Goal: Task Accomplishment & Management: Complete application form

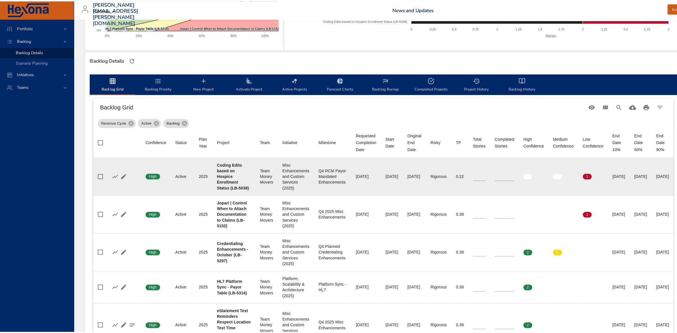
scroll to position [106, 0]
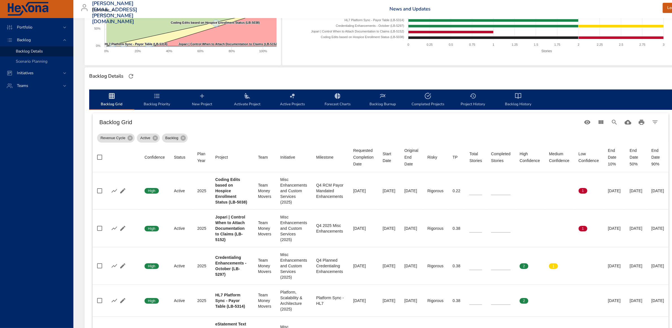
click at [201, 96] on icon "backlog-tab" at bounding box center [202, 96] width 7 height 7
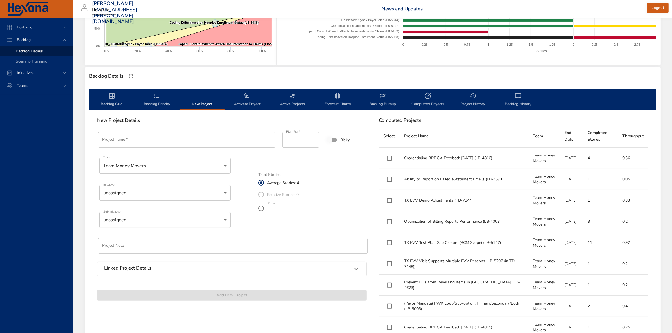
click at [154, 141] on input "Project name   *" at bounding box center [186, 140] width 177 height 16
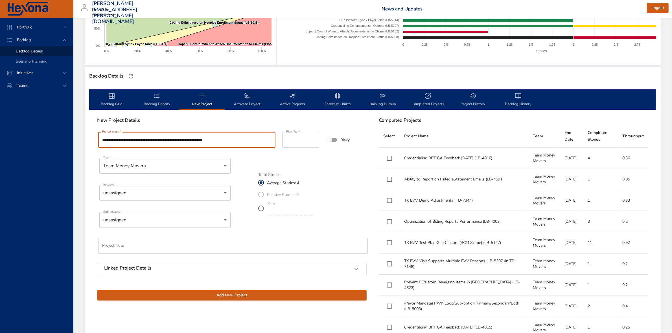
type input "**********"
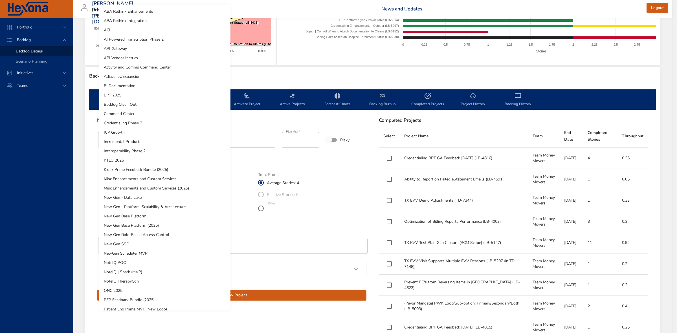
click at [172, 195] on body "Portfolio Backlog Backlog Details Scenario Planning Initiatives Teams [PERSON_N…" at bounding box center [338, 60] width 677 height 333
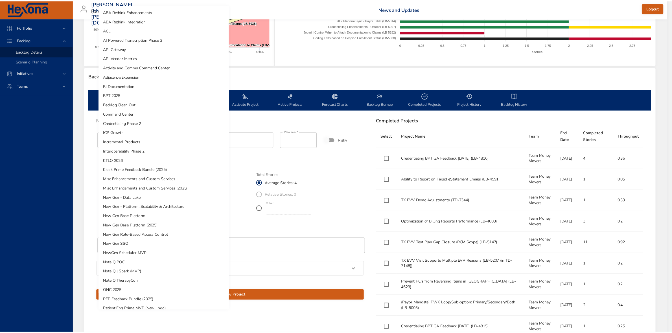
scroll to position [229, 0]
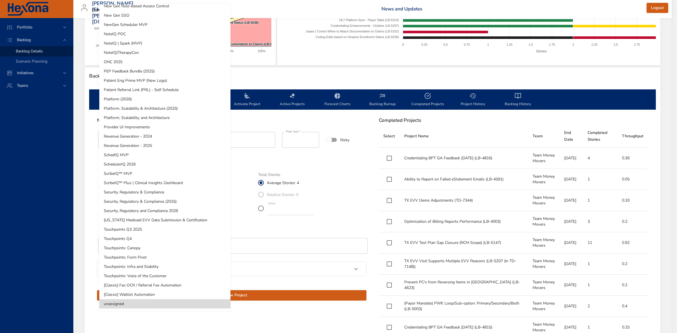
click at [325, 118] on div at bounding box center [338, 166] width 677 height 333
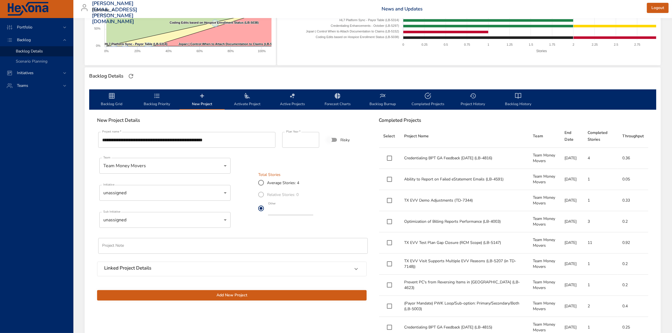
type input "*"
click at [313, 212] on input "*" at bounding box center [290, 210] width 45 height 9
click at [236, 295] on span "Add New Project" at bounding box center [232, 295] width 260 height 7
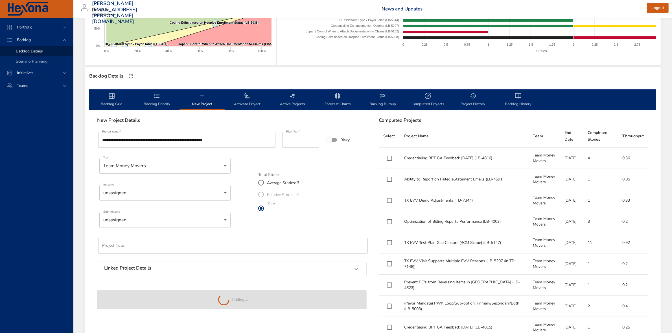
type input "*"
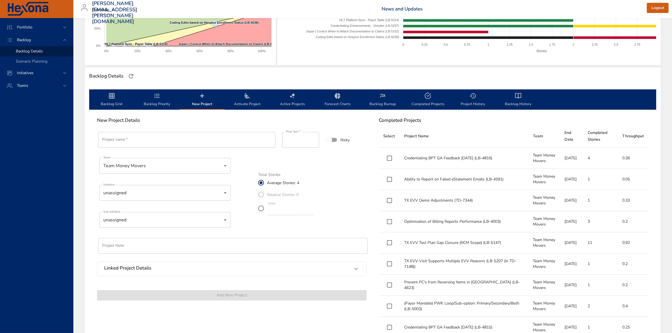
click at [156, 103] on span "Backlog Priority" at bounding box center [157, 100] width 38 height 15
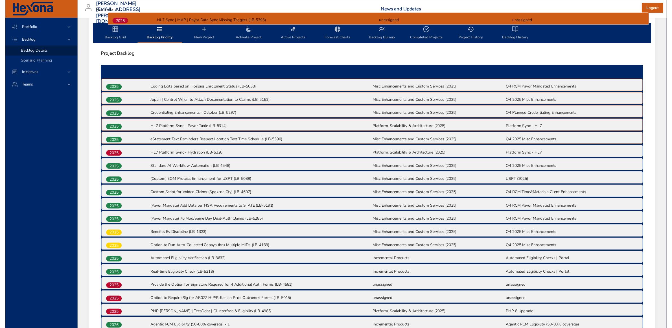
scroll to position [170, 0]
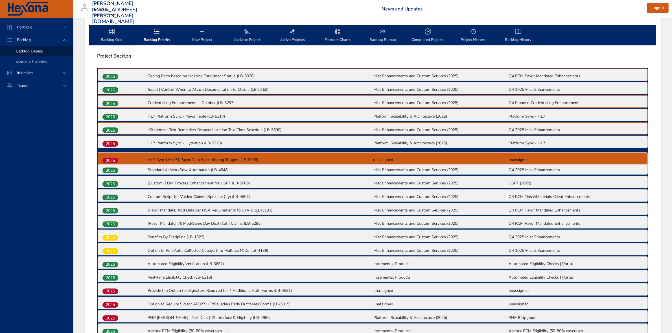
drag, startPoint x: 112, startPoint y: 276, endPoint x: 113, endPoint y: 158, distance: 117.4
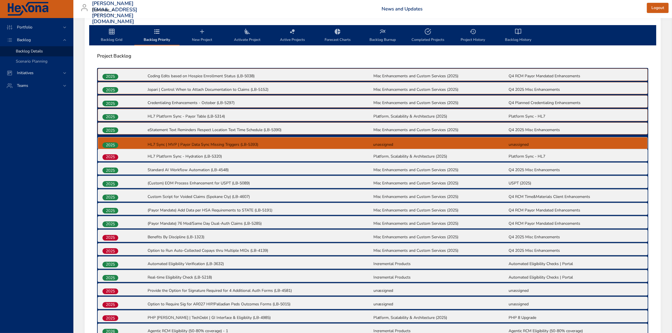
drag, startPoint x: 114, startPoint y: 157, endPoint x: 114, endPoint y: 144, distance: 13.0
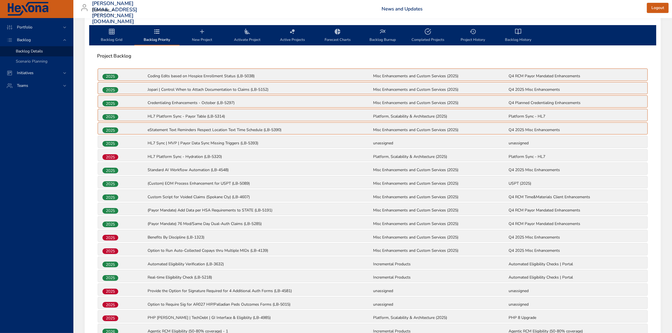
click at [109, 36] on span "Backlog Grid" at bounding box center [112, 35] width 38 height 15
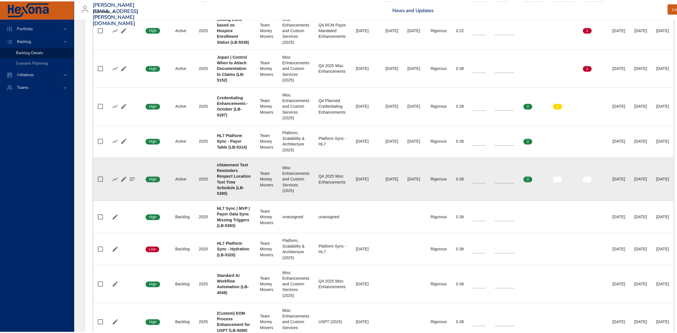
scroll to position [276, 0]
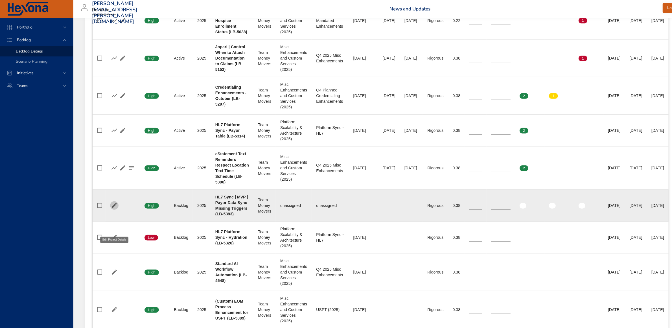
click at [115, 209] on icon "button" at bounding box center [114, 205] width 7 height 7
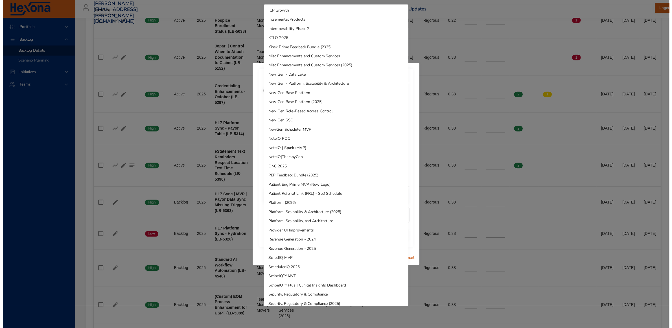
scroll to position [141, 0]
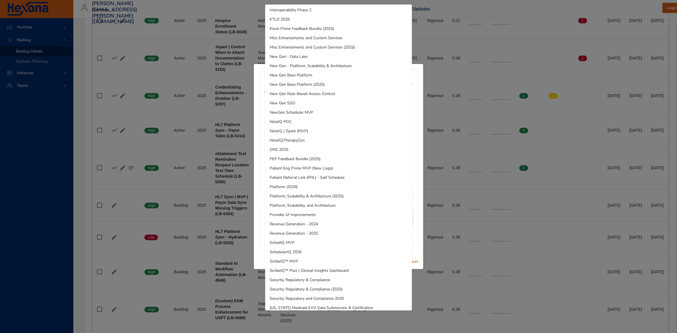
click at [313, 193] on li "Platform, Scalability & Architecture (2025)" at bounding box center [338, 196] width 147 height 9
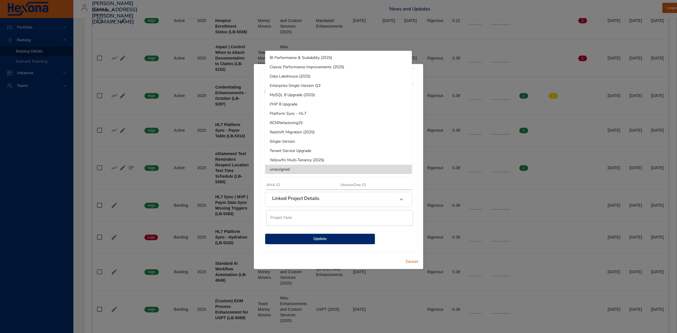
click at [291, 112] on li "Platform Sync - HL7" at bounding box center [338, 113] width 147 height 9
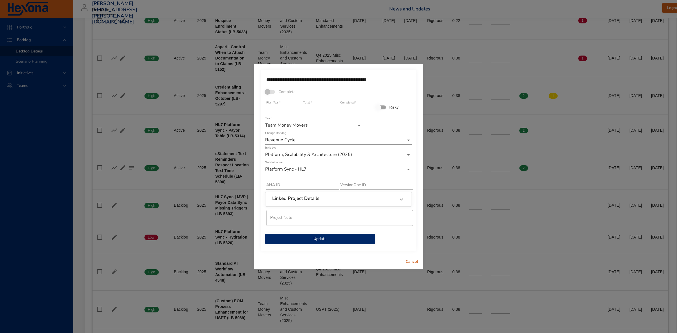
click at [317, 241] on span "Update" at bounding box center [320, 239] width 101 height 7
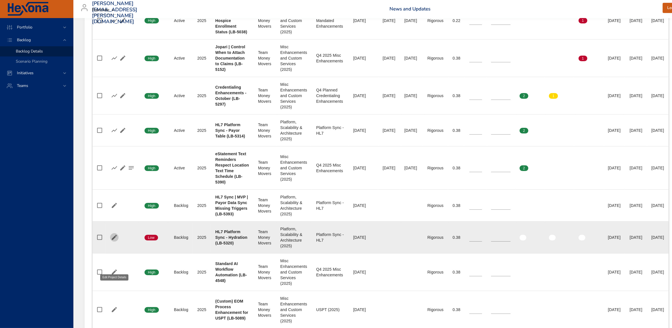
click at [116, 241] on icon "button" at bounding box center [114, 237] width 7 height 7
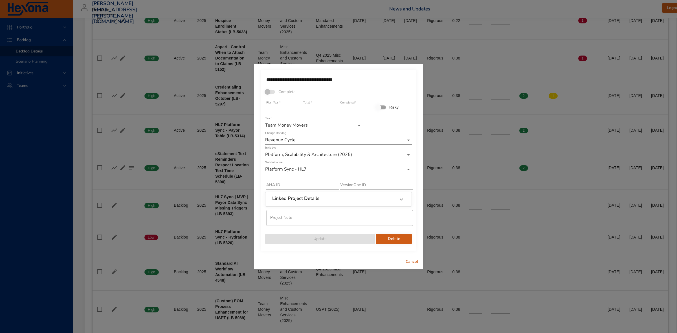
click at [309, 80] on input "**********" at bounding box center [339, 79] width 147 height 9
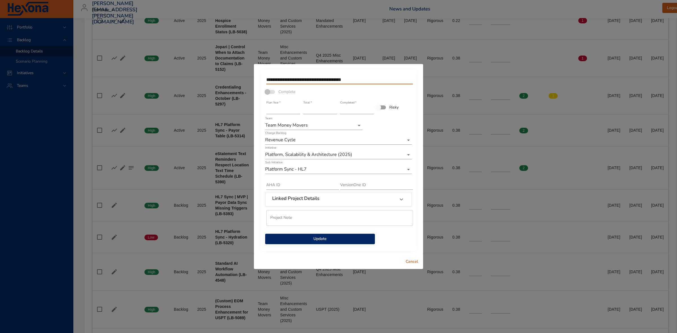
type input "**********"
click at [334, 112] on input "*" at bounding box center [320, 109] width 34 height 9
type input "*"
click at [334, 112] on input "*" at bounding box center [320, 109] width 34 height 9
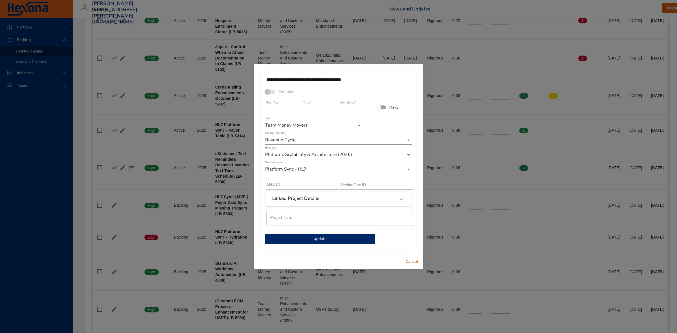
click at [324, 238] on span "Update" at bounding box center [320, 239] width 101 height 7
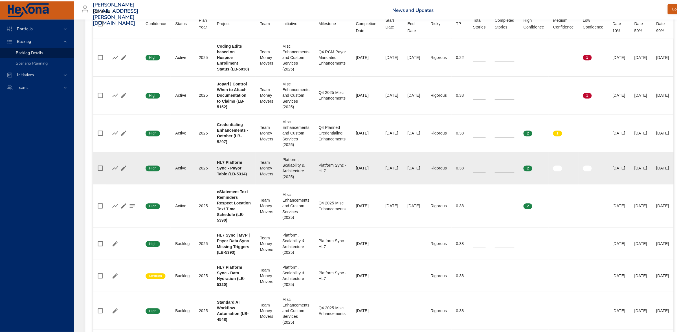
scroll to position [100, 0]
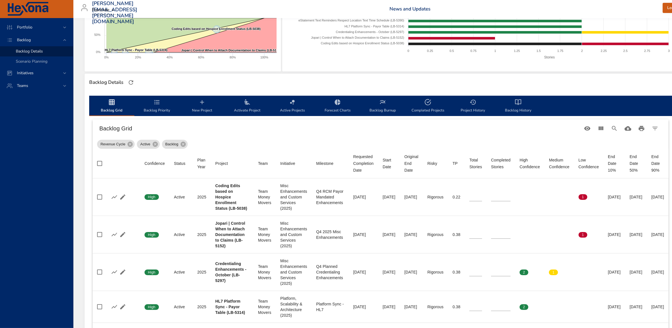
click at [208, 102] on span "New Project" at bounding box center [202, 106] width 38 height 15
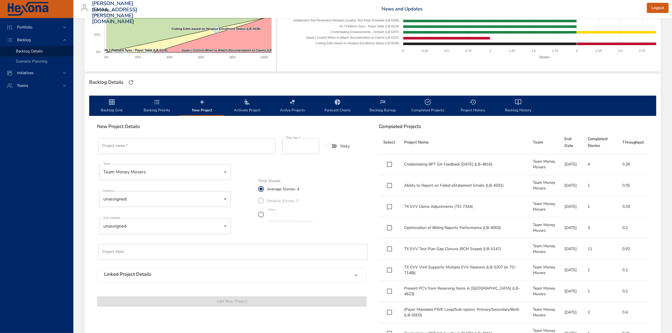
click at [163, 147] on input "Project name   *" at bounding box center [186, 146] width 177 height 16
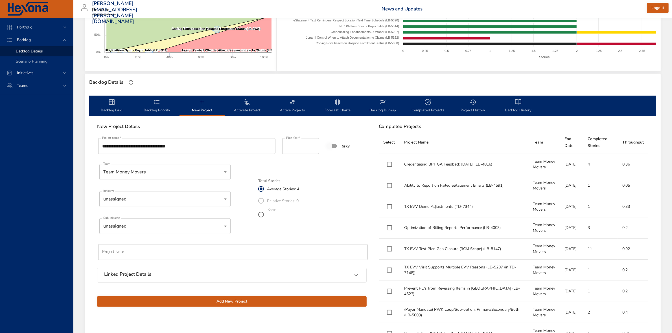
click at [200, 146] on input "**********" at bounding box center [186, 146] width 177 height 16
click at [214, 147] on input "**********" at bounding box center [186, 146] width 177 height 16
type input "**********"
type input "*"
click at [313, 219] on input "*" at bounding box center [290, 216] width 45 height 9
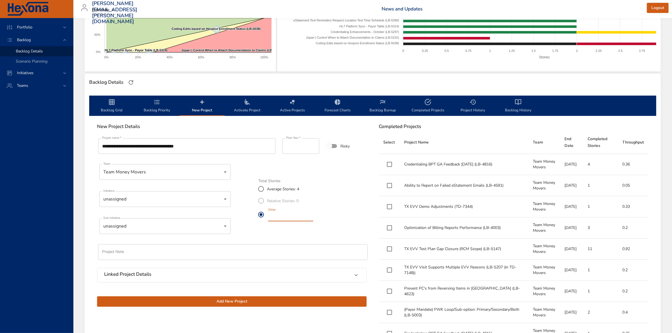
click at [209, 203] on body "Portfolio Backlog Backlog Details Scenario Planning Initiatives Teams [PERSON_N…" at bounding box center [336, 66] width 672 height 333
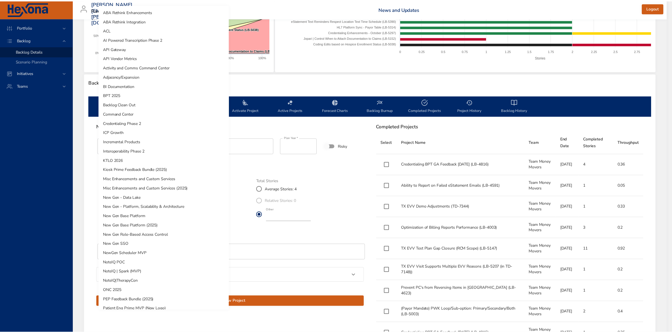
scroll to position [229, 0]
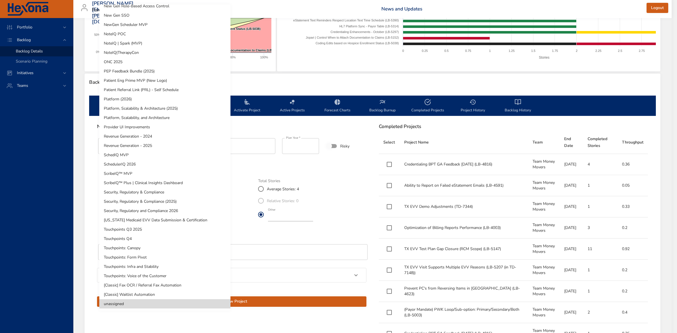
click at [124, 109] on li "Platform, Scalability & Architecture (2025)" at bounding box center [164, 108] width 131 height 9
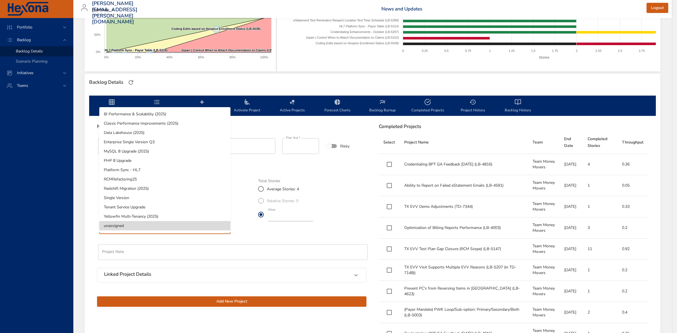
click at [144, 227] on body "Portfolio Backlog Backlog Details Scenario Planning Initiatives Teams [PERSON_N…" at bounding box center [338, 66] width 677 height 333
click at [136, 166] on li "Platform Sync - HL7" at bounding box center [164, 169] width 131 height 9
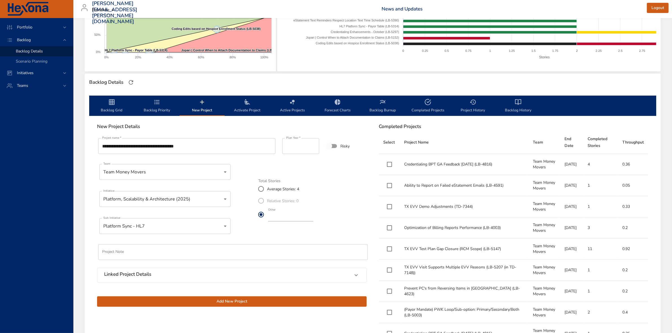
click at [234, 304] on span "Add New Project" at bounding box center [232, 301] width 260 height 7
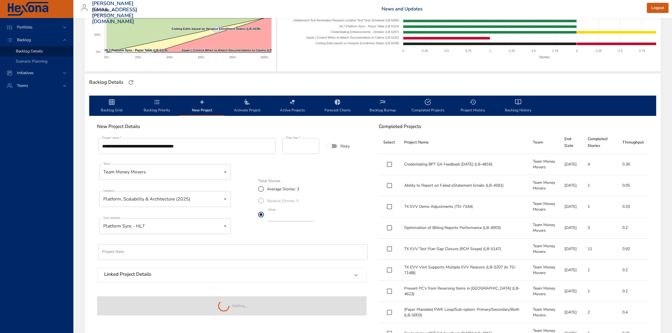
type input "*"
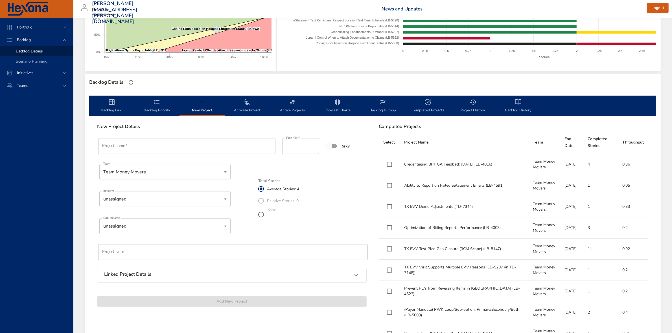
click at [156, 106] on span "Backlog Priority" at bounding box center [157, 106] width 38 height 15
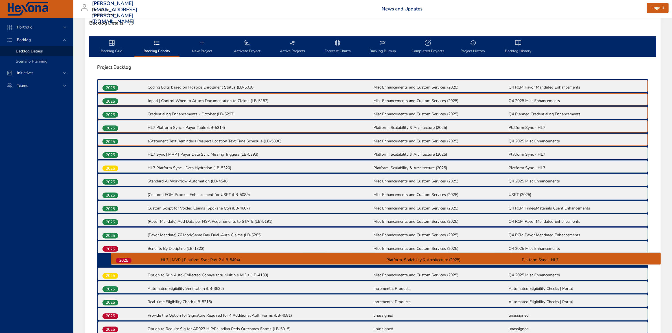
scroll to position [160, 0]
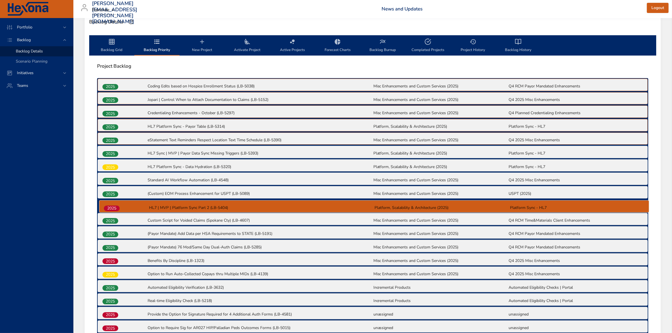
drag, startPoint x: 111, startPoint y: 277, endPoint x: 113, endPoint y: 208, distance: 68.6
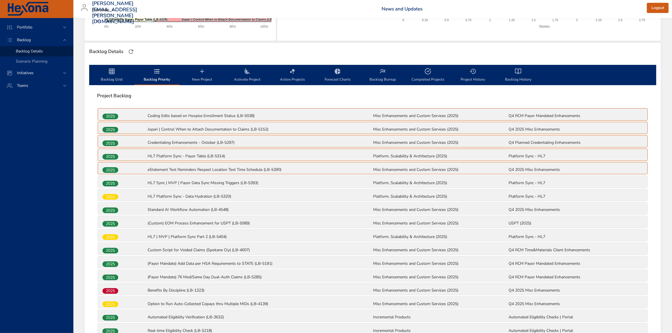
scroll to position [141, 0]
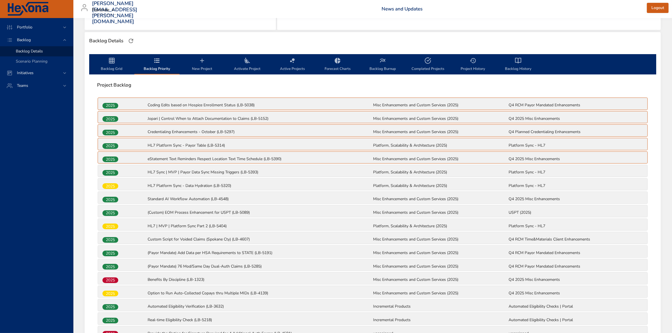
click at [205, 67] on span "New Project" at bounding box center [202, 64] width 38 height 15
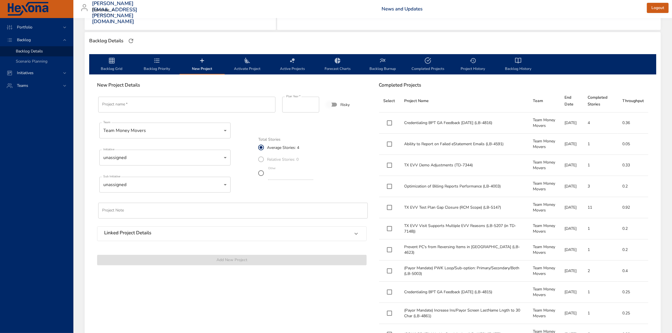
click at [172, 104] on input "Project name   *" at bounding box center [186, 105] width 177 height 16
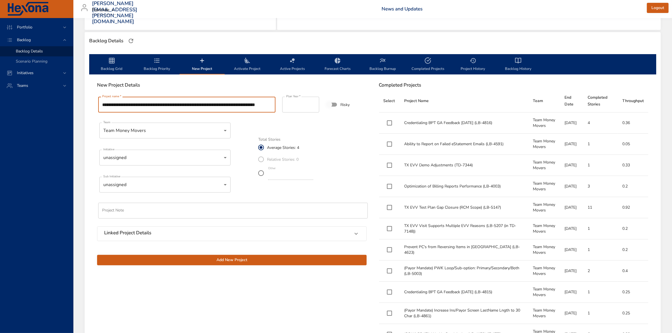
scroll to position [0, 30]
type input "**********"
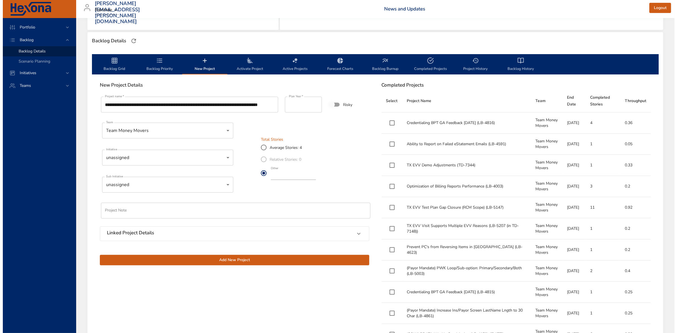
scroll to position [0, 0]
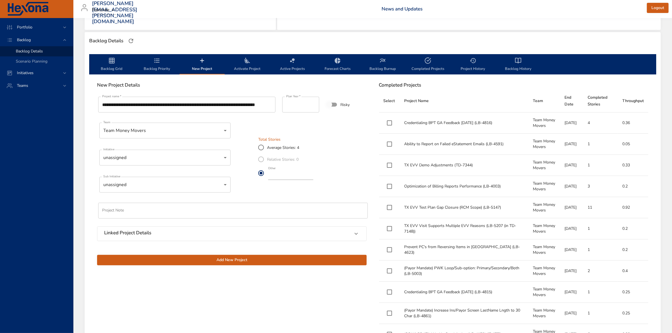
click at [313, 177] on input "*" at bounding box center [290, 175] width 45 height 9
type input "*"
click at [313, 177] on input "*" at bounding box center [290, 175] width 45 height 9
click at [139, 157] on body "Portfolio Backlog Backlog Details Scenario Planning Initiatives Teams [PERSON_N…" at bounding box center [336, 25] width 672 height 333
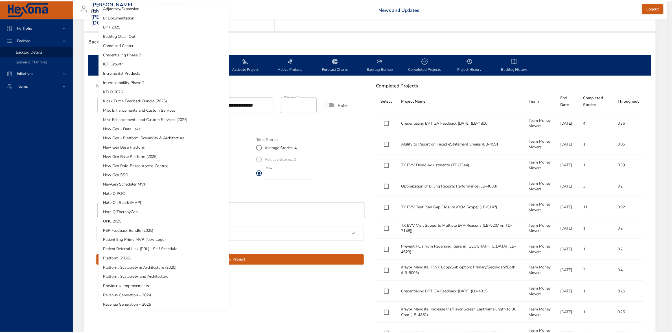
scroll to position [35, 0]
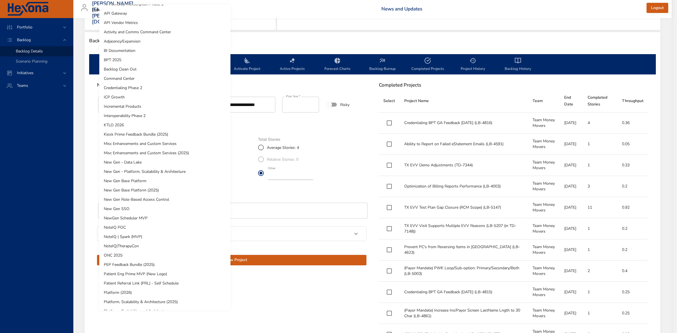
click at [157, 152] on li "Misc Enhancements and Custom Services (2025)" at bounding box center [164, 152] width 131 height 9
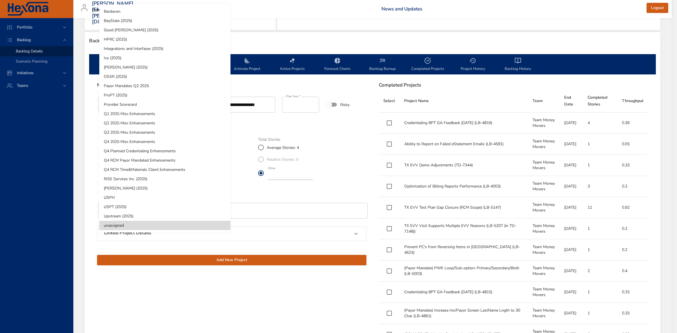
click at [180, 186] on body "Portfolio Backlog Backlog Details Scenario Planning Initiatives Teams [PERSON_N…" at bounding box center [338, 25] width 677 height 333
click at [147, 160] on li "Q4 RCM Payor Mandated Enhancements" at bounding box center [164, 160] width 131 height 9
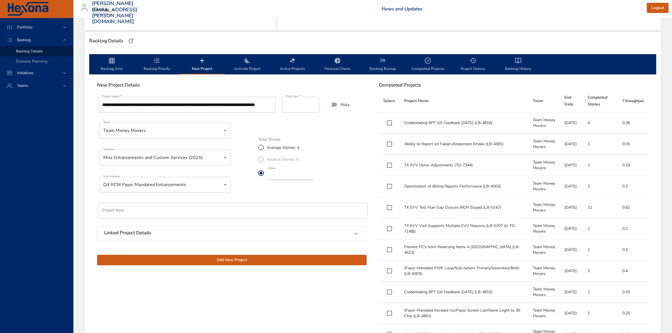
click at [139, 215] on input "text" at bounding box center [232, 211] width 269 height 16
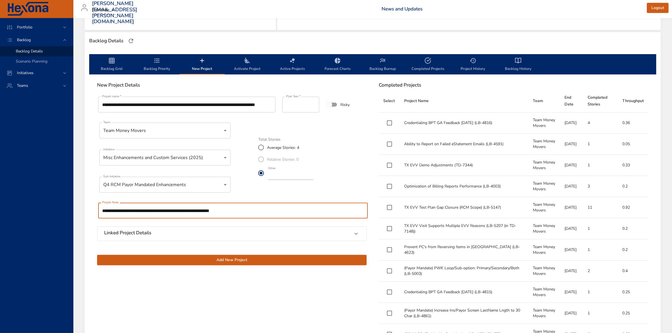
type input "**********"
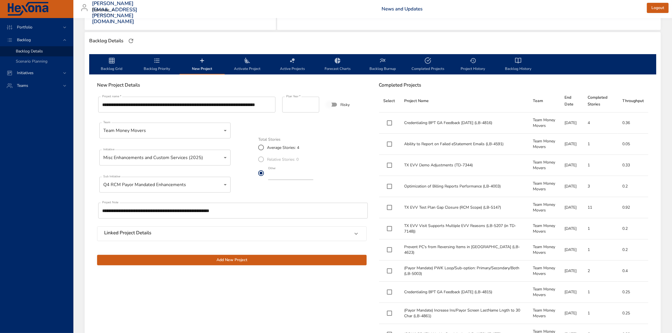
click at [239, 261] on span "Add New Project" at bounding box center [232, 260] width 260 height 7
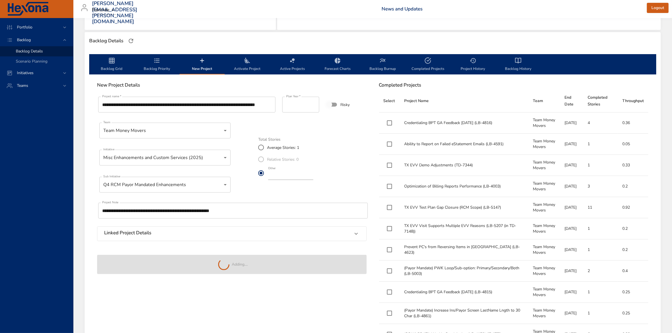
type input "*"
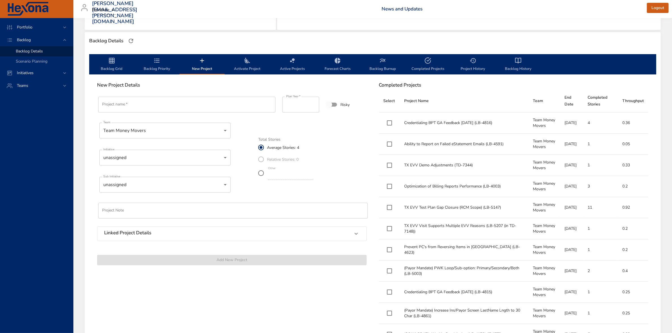
click at [158, 65] on span "Backlog Priority" at bounding box center [157, 64] width 38 height 15
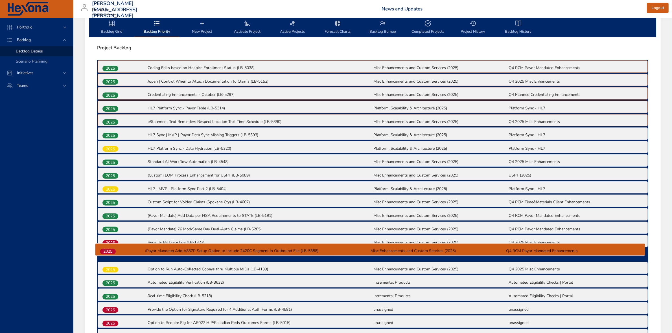
scroll to position [179, 0]
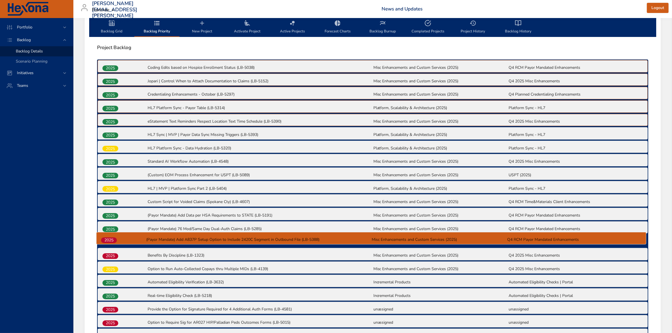
drag, startPoint x: 111, startPoint y: 276, endPoint x: 109, endPoint y: 238, distance: 38.7
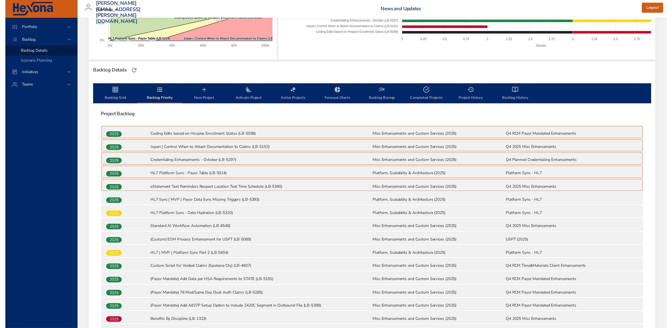
scroll to position [108, 0]
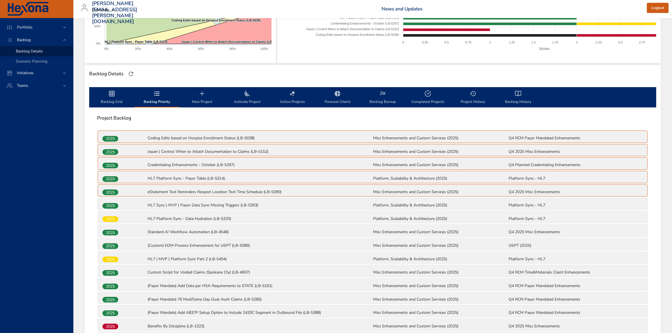
click at [104, 98] on span "Backlog Grid" at bounding box center [112, 97] width 38 height 15
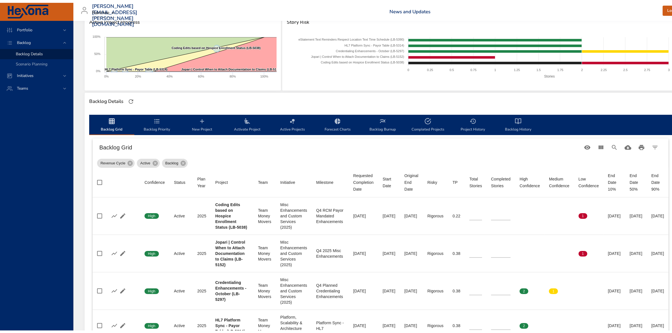
scroll to position [73, 0]
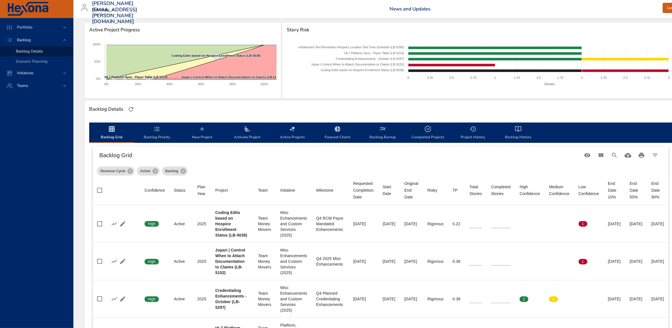
drag, startPoint x: 149, startPoint y: 130, endPoint x: 152, endPoint y: 130, distance: 3.1
click at [149, 130] on span "Backlog Priority" at bounding box center [157, 133] width 38 height 15
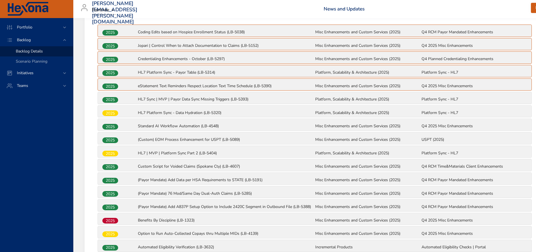
scroll to position [73, 0]
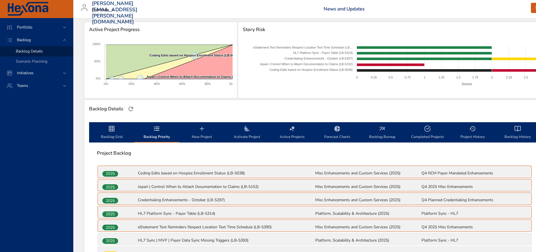
click at [205, 129] on span "New Project" at bounding box center [202, 132] width 38 height 15
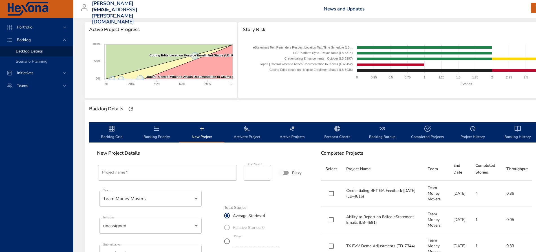
click at [172, 172] on input "Project name   *" at bounding box center [167, 173] width 139 height 16
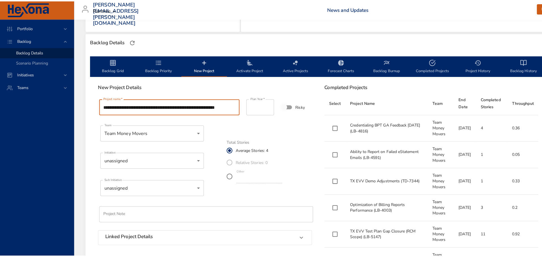
scroll to position [144, 0]
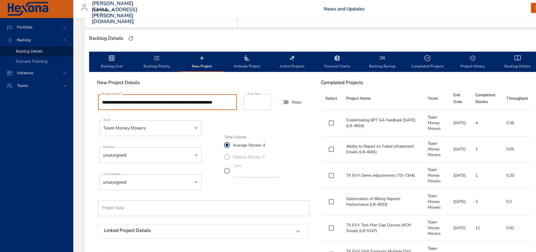
type input "**********"
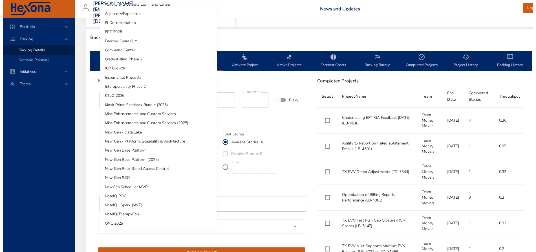
scroll to position [58, 0]
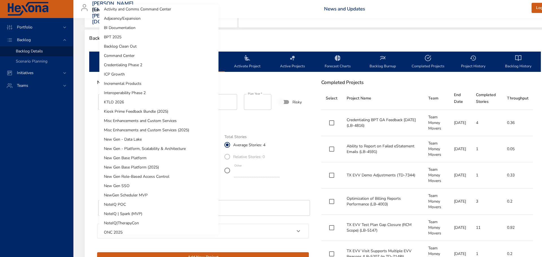
click at [163, 131] on li "Misc Enhancements and Custom Services (2025)" at bounding box center [158, 130] width 119 height 9
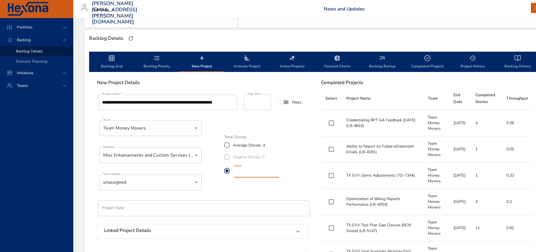
click at [279, 175] on input "*" at bounding box center [256, 172] width 45 height 9
type input "*"
click at [279, 175] on input "*" at bounding box center [256, 172] width 45 height 9
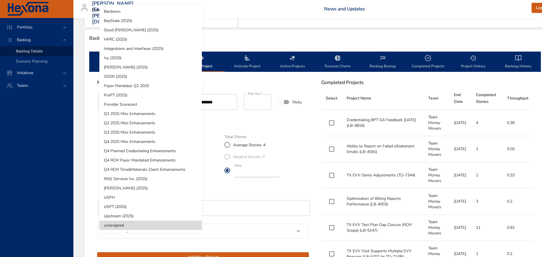
click at [140, 160] on li "Q4 RCM Payor Mandated Enhancements" at bounding box center [150, 160] width 102 height 9
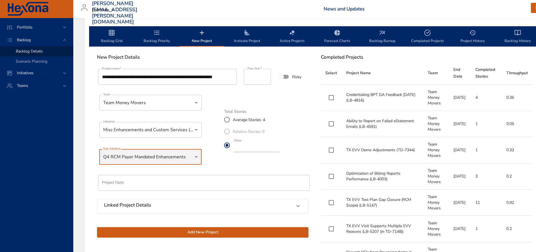
scroll to position [179, 0]
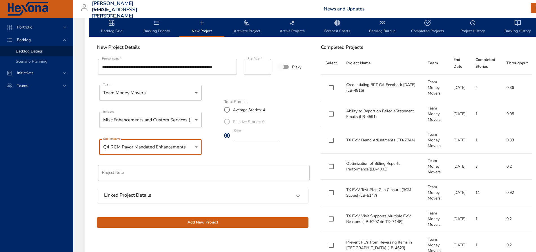
click at [216, 222] on span "Add New Project" at bounding box center [203, 222] width 203 height 7
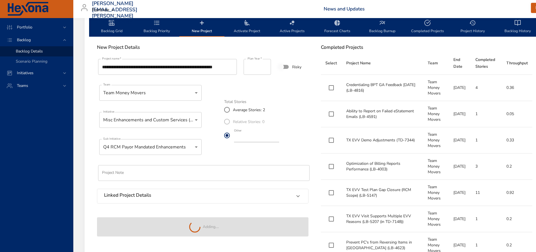
type input "*"
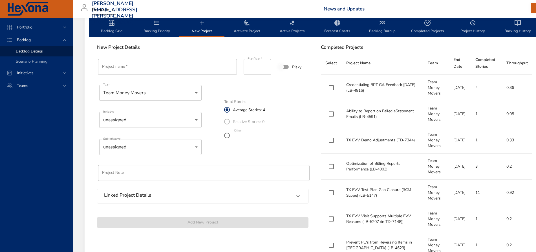
click at [155, 27] on span "Backlog Priority" at bounding box center [157, 26] width 38 height 15
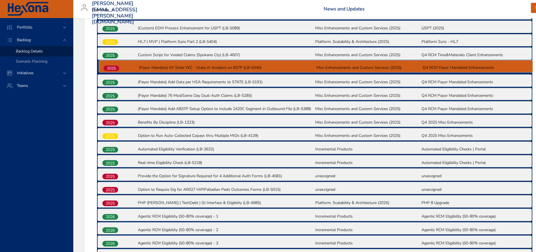
scroll to position [323, 0]
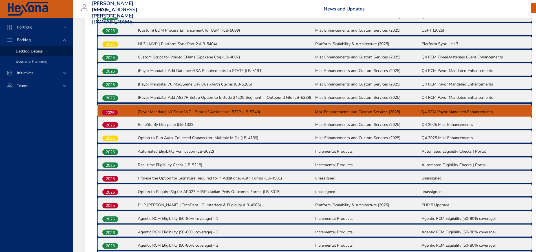
drag, startPoint x: 109, startPoint y: 194, endPoint x: 109, endPoint y: 110, distance: 84.1
click at [109, 110] on div "2025 Coding Edits based on Hospice Enrollment Status (LB-5038) Misc Enhancement…" at bounding box center [315, 254] width 436 height 678
